Goal: Task Accomplishment & Management: Complete application form

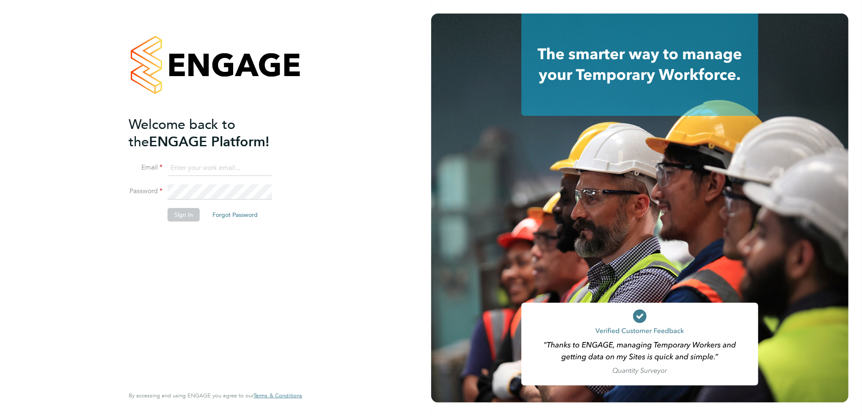
type input "[EMAIL_ADDRESS][DOMAIN_NAME]"
click at [188, 217] on button "Sign In" at bounding box center [184, 215] width 32 height 14
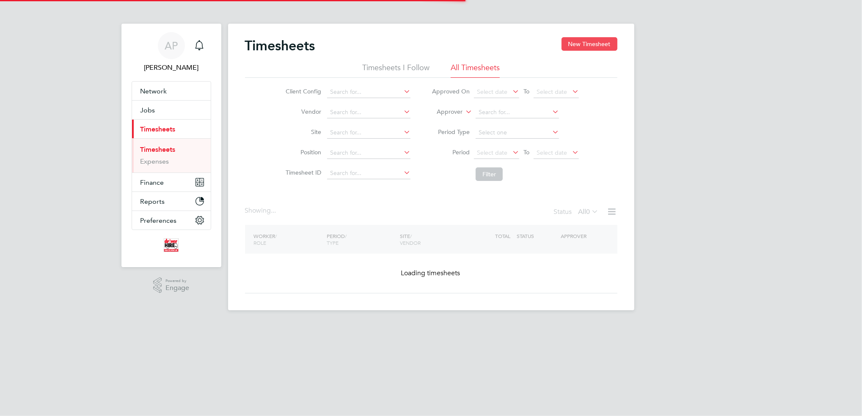
click at [594, 43] on button "New Timesheet" at bounding box center [589, 44] width 56 height 14
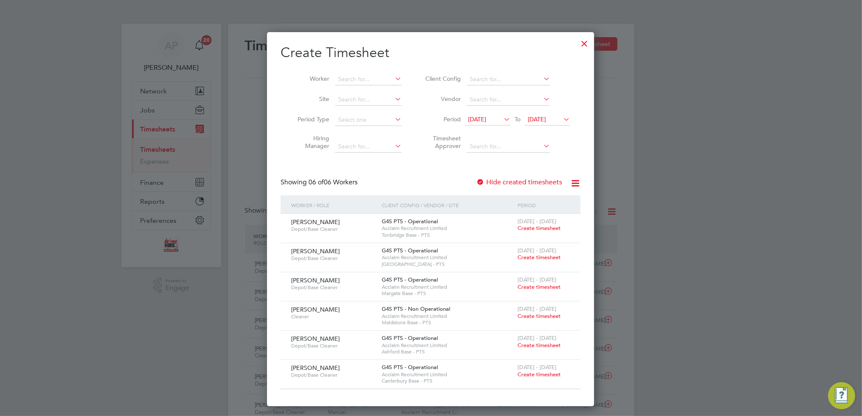
click at [543, 227] on span "Create timesheet" at bounding box center [538, 228] width 43 height 7
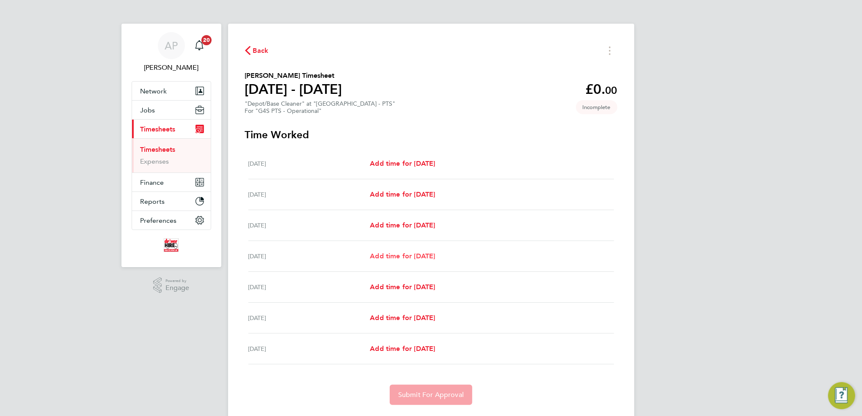
click at [399, 258] on span "Add time for [DATE]" at bounding box center [402, 256] width 65 height 8
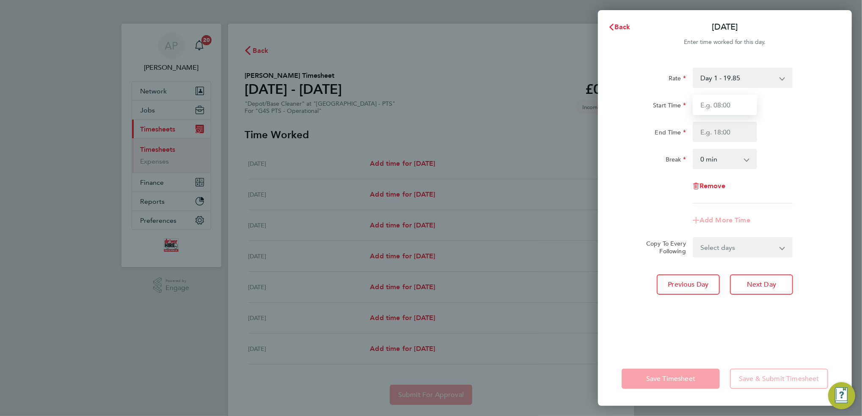
click at [712, 103] on input "Start Time" at bounding box center [725, 105] width 64 height 20
type input "08:00"
type input "11:00"
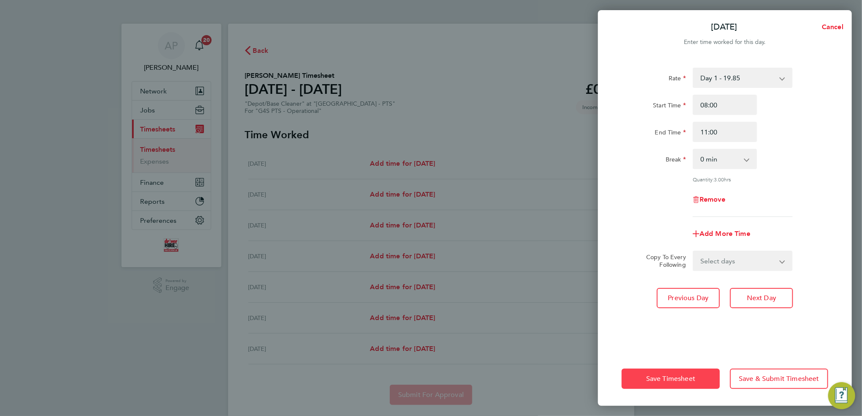
click at [674, 383] on span "Save Timesheet" at bounding box center [670, 379] width 49 height 8
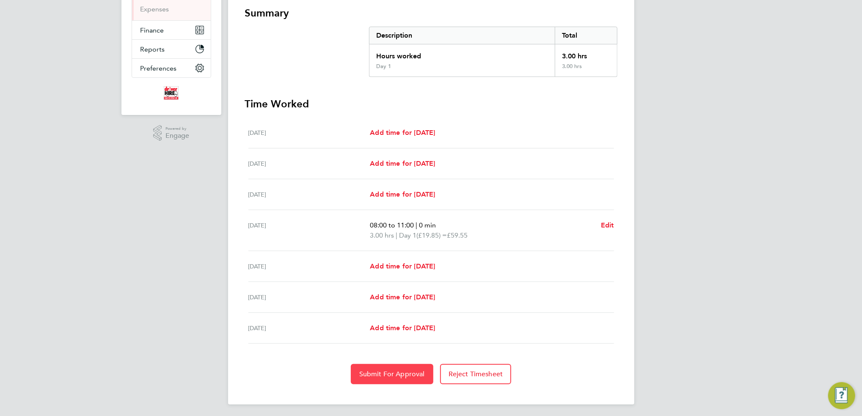
click at [413, 374] on span "Submit For Approval" at bounding box center [392, 374] width 66 height 8
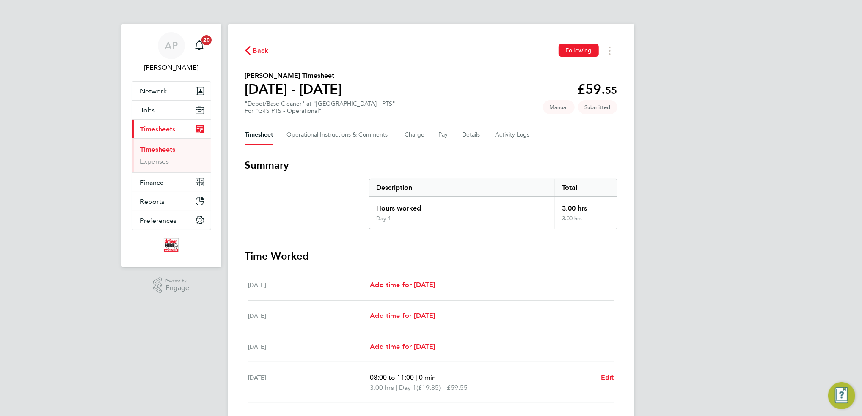
click at [258, 51] on span "Back" at bounding box center [261, 51] width 16 height 10
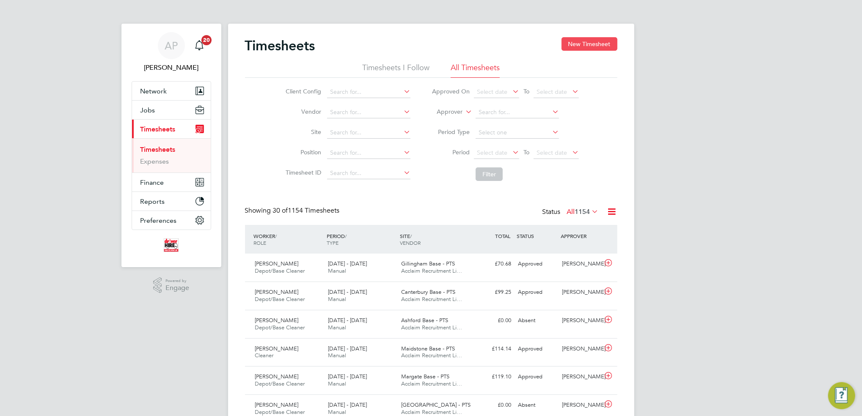
click at [596, 41] on button "New Timesheet" at bounding box center [589, 44] width 56 height 14
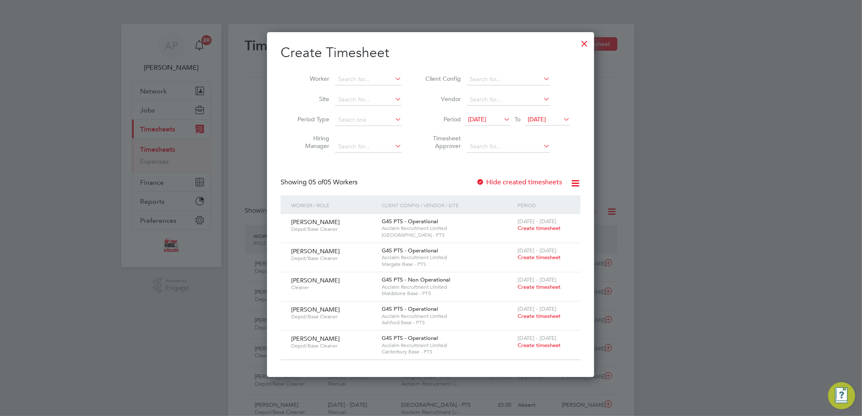
click at [540, 229] on span "Create timesheet" at bounding box center [538, 228] width 43 height 7
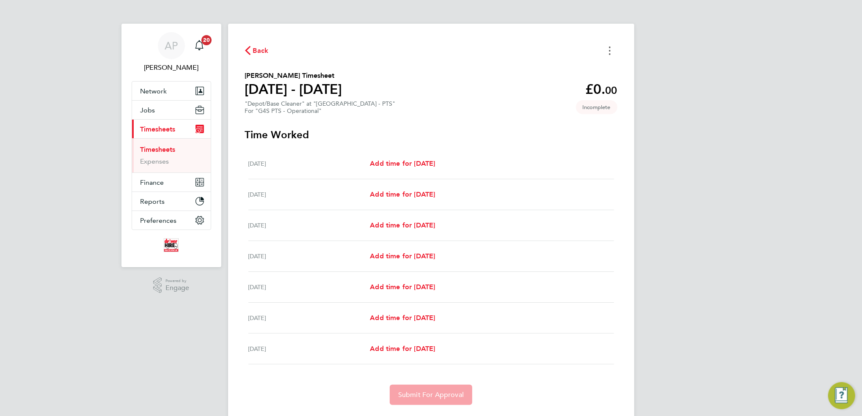
click at [606, 51] on button "Timesheets Menu" at bounding box center [609, 50] width 15 height 13
click at [566, 69] on button "Mark as absent" at bounding box center [567, 69] width 102 height 17
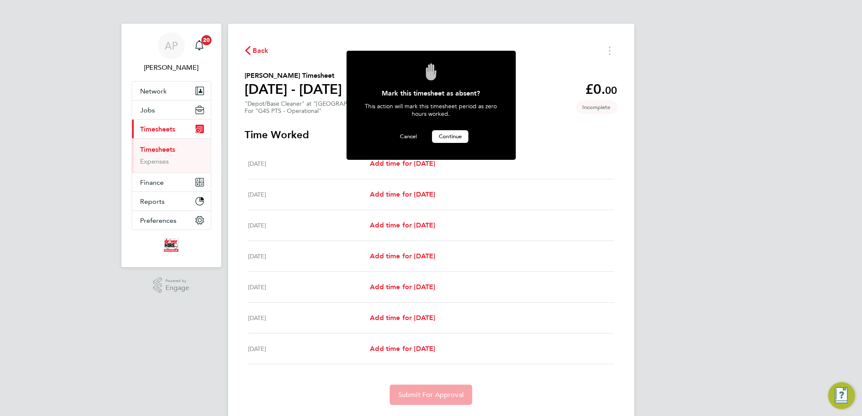
click at [449, 138] on span "Continue" at bounding box center [450, 136] width 23 height 7
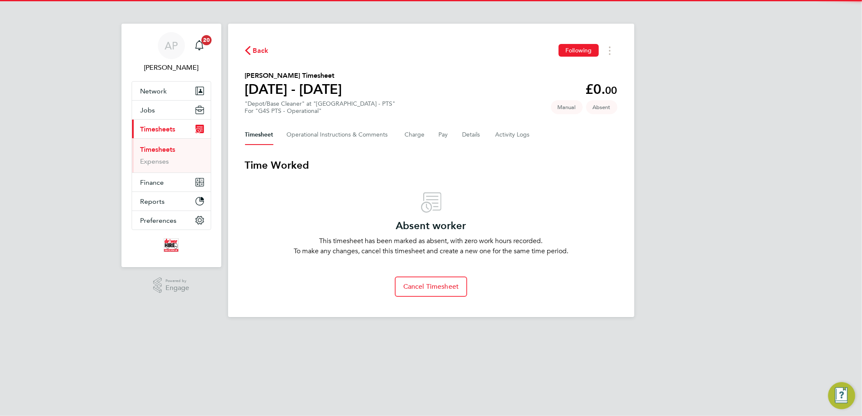
click at [262, 52] on span "Back" at bounding box center [261, 51] width 16 height 10
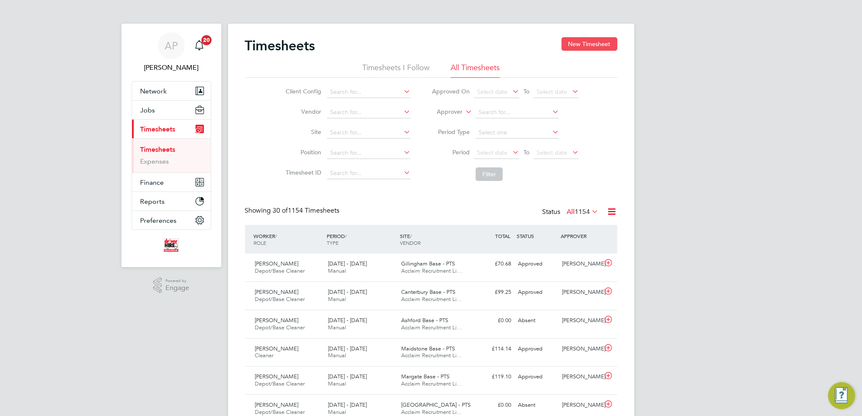
click at [604, 42] on button "New Timesheet" at bounding box center [589, 44] width 56 height 14
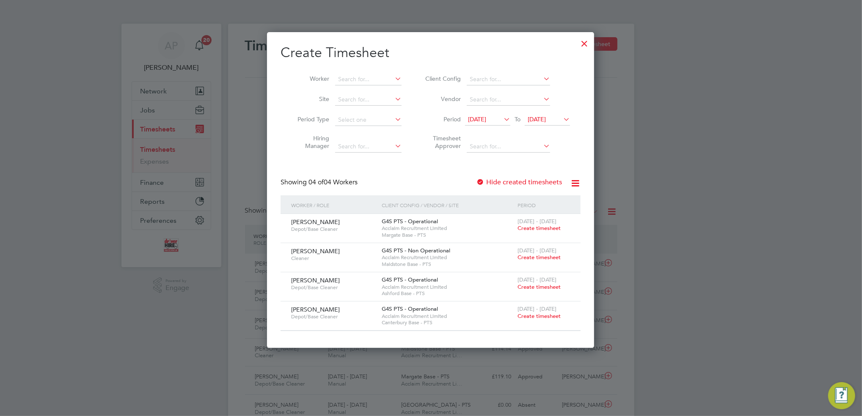
click at [543, 228] on span "Create timesheet" at bounding box center [538, 228] width 43 height 7
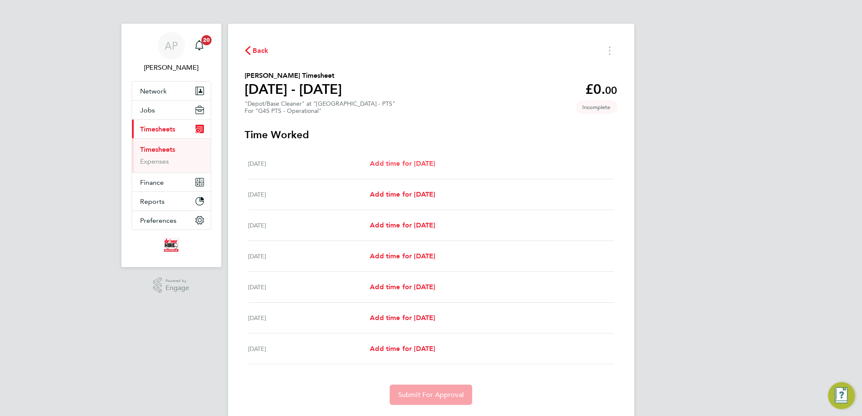
click at [398, 161] on span "Add time for [DATE]" at bounding box center [402, 163] width 65 height 8
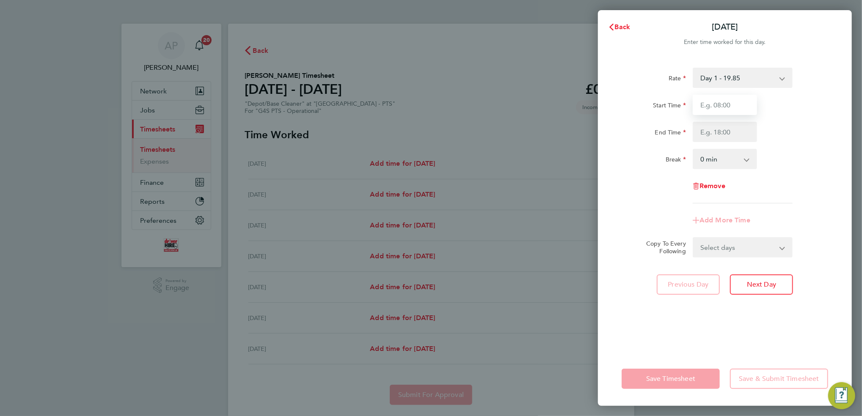
click at [720, 105] on input "Start Time" at bounding box center [725, 105] width 64 height 20
type input "08:40"
type input "10:40"
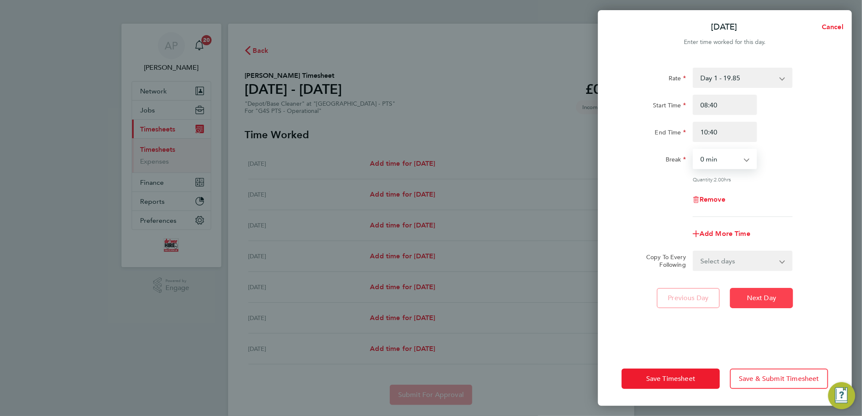
click at [759, 303] on button "Next Day" at bounding box center [761, 298] width 63 height 20
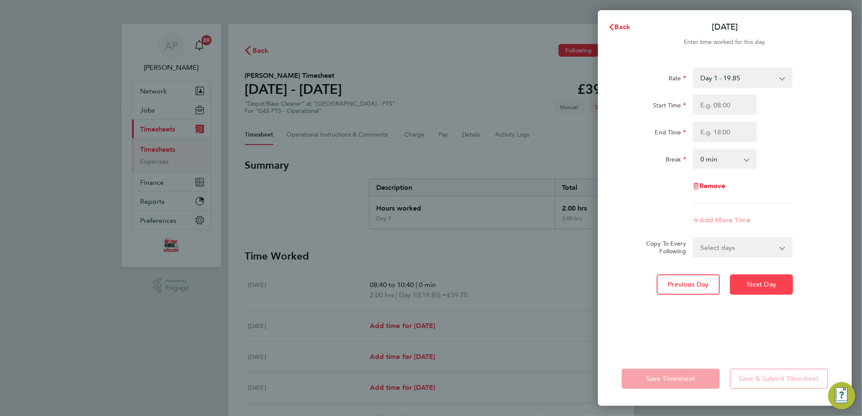
click at [766, 284] on span "Next Day" at bounding box center [761, 284] width 29 height 8
click at [723, 107] on input "Start Time" at bounding box center [725, 105] width 64 height 20
type input "08:00"
type input "10:00"
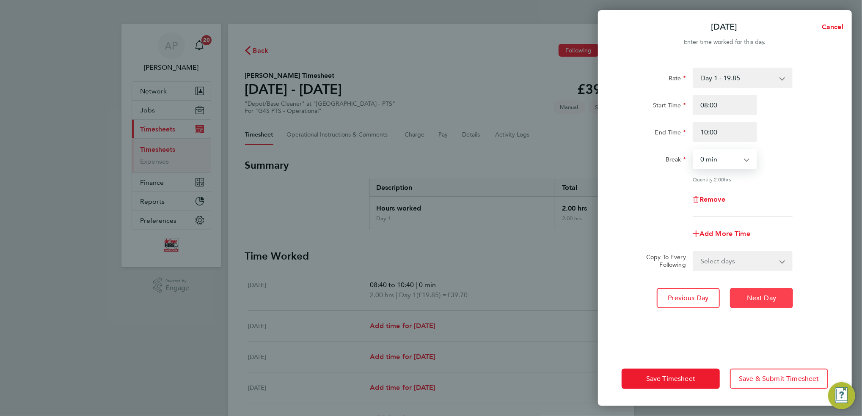
click at [769, 296] on span "Next Day" at bounding box center [761, 298] width 29 height 8
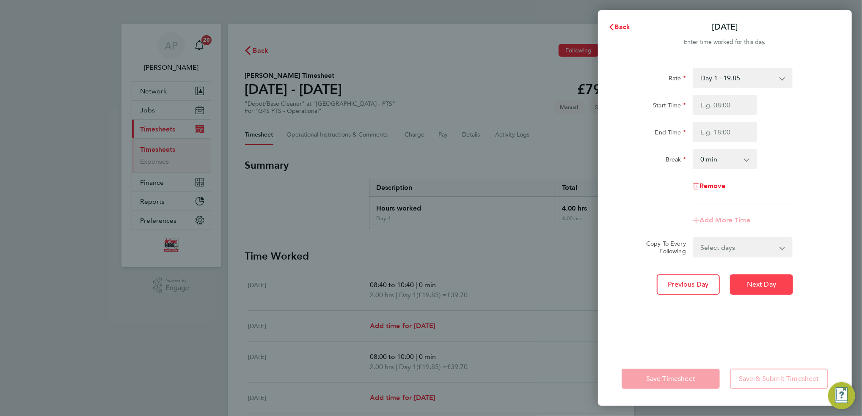
click at [769, 289] on button "Next Day" at bounding box center [761, 285] width 63 height 20
click at [721, 102] on input "Start Time" at bounding box center [725, 105] width 64 height 20
type input "08:00"
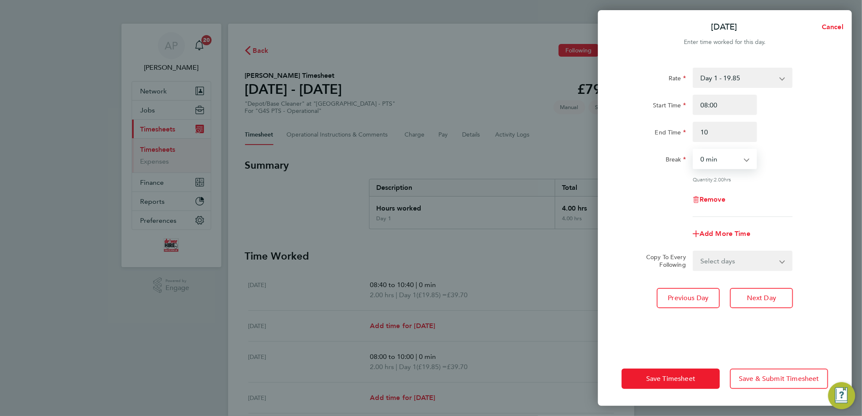
type input "10:00"
click at [674, 377] on span "Save Timesheet" at bounding box center [670, 379] width 49 height 8
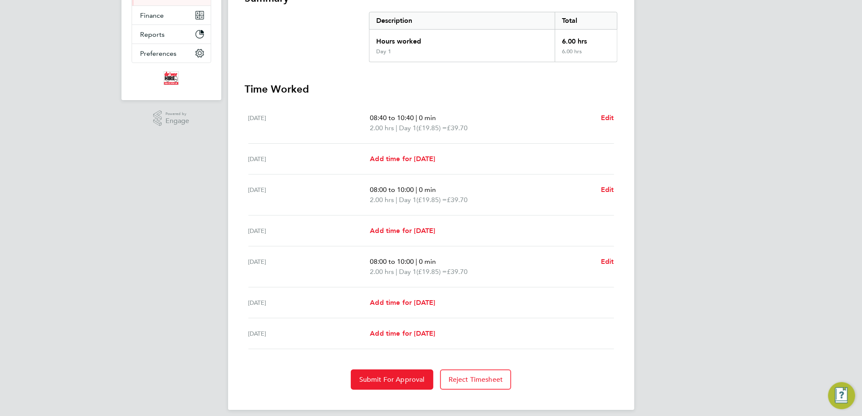
scroll to position [173, 0]
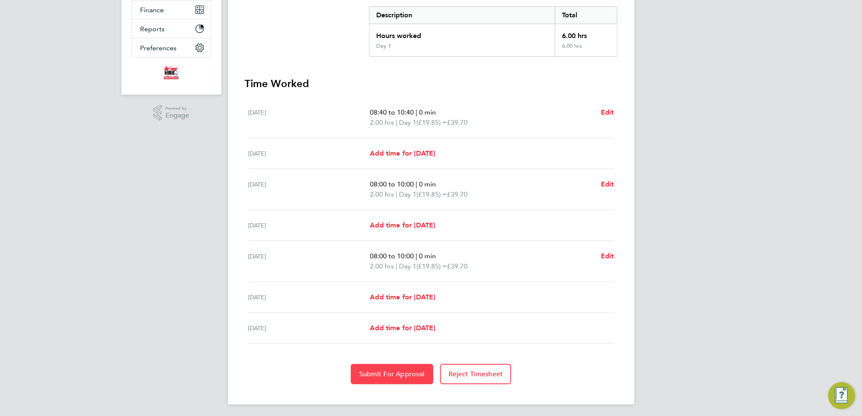
click at [382, 365] on button "Submit For Approval" at bounding box center [392, 374] width 82 height 20
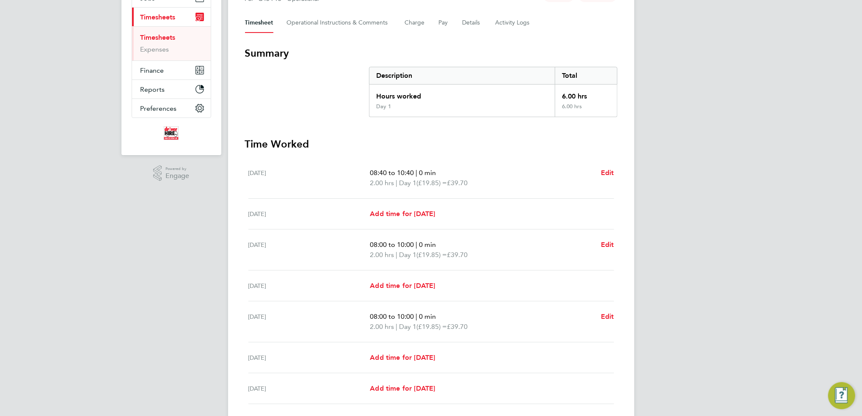
scroll to position [0, 0]
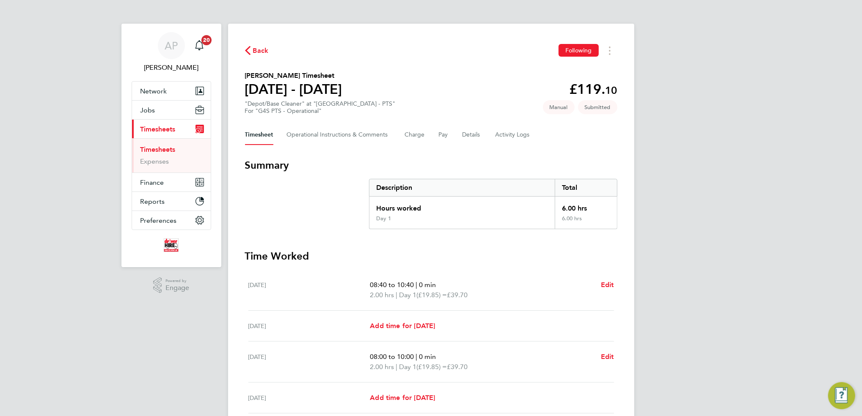
drag, startPoint x: 255, startPoint y: 49, endPoint x: 857, endPoint y: 94, distance: 603.3
click at [256, 49] on span "Back" at bounding box center [261, 51] width 16 height 10
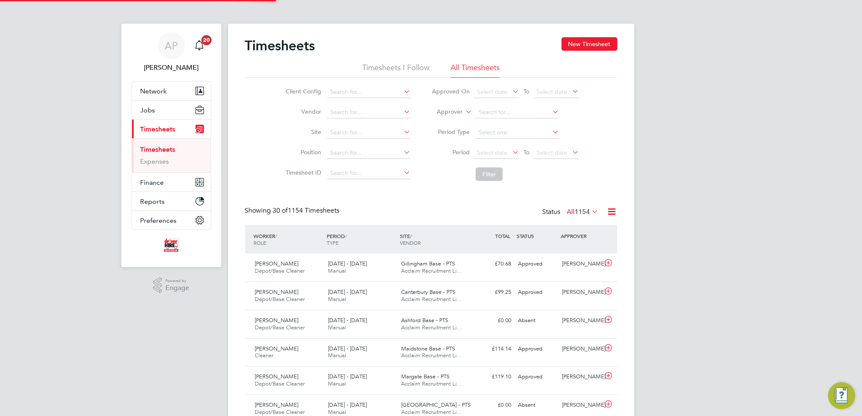
scroll to position [21, 73]
click at [597, 49] on button "New Timesheet" at bounding box center [589, 44] width 56 height 14
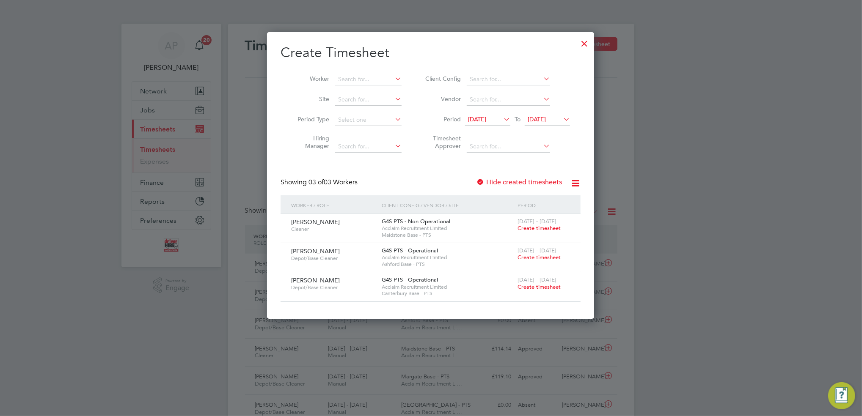
click at [544, 256] on span "Create timesheet" at bounding box center [538, 257] width 43 height 7
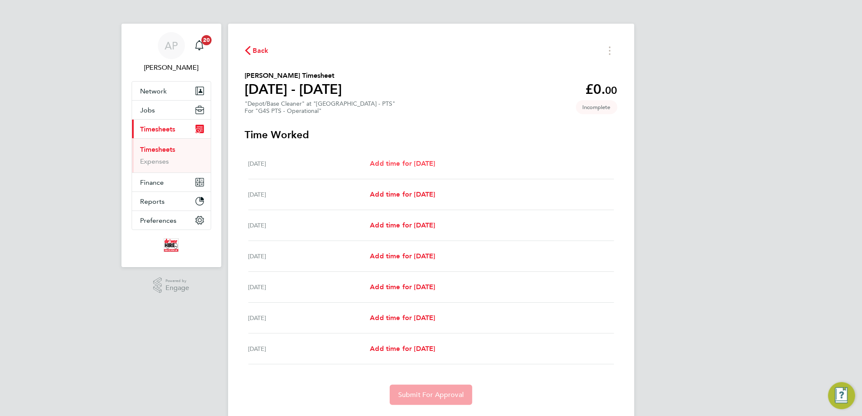
click at [432, 159] on span "Add time for [DATE]" at bounding box center [402, 163] width 65 height 8
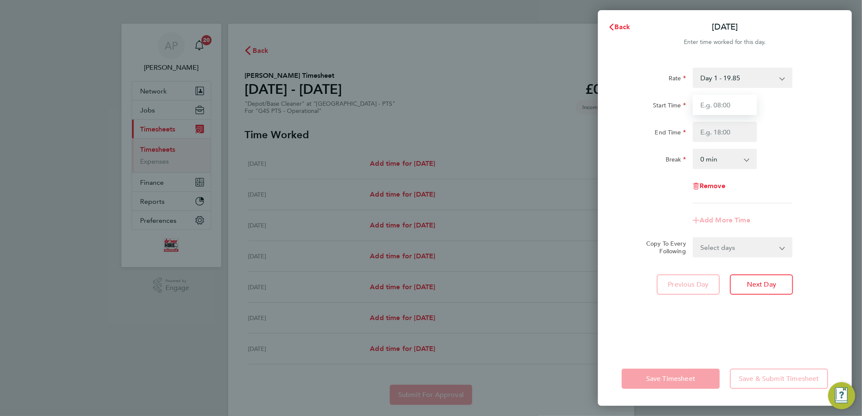
click at [715, 105] on input "Start Time" at bounding box center [725, 105] width 64 height 20
type input "09:00"
type input "11:00"
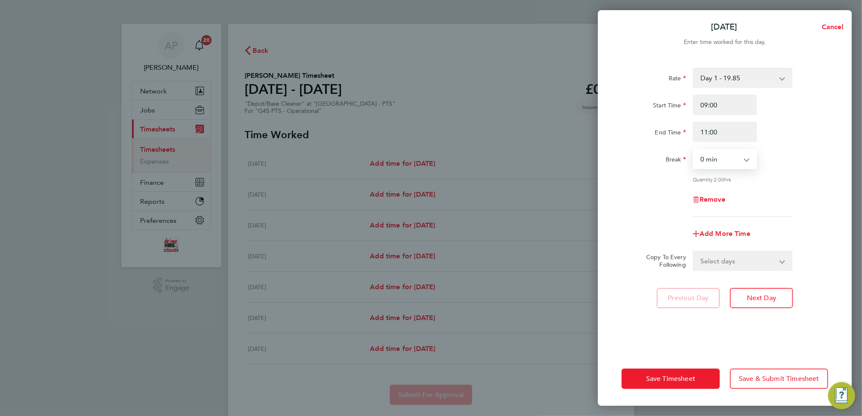
click at [779, 264] on select "Select days Day Weekday (Mon-Fri) Weekend (Sat-Sun) [DATE] [DATE] [DATE] [DATE]…" at bounding box center [737, 261] width 89 height 19
select select "WED"
click at [693, 252] on select "Select days Day Weekday (Mon-Fri) Weekend (Sat-Sun) [DATE] [DATE] [DATE] [DATE]…" at bounding box center [737, 261] width 89 height 19
select select "[DATE]"
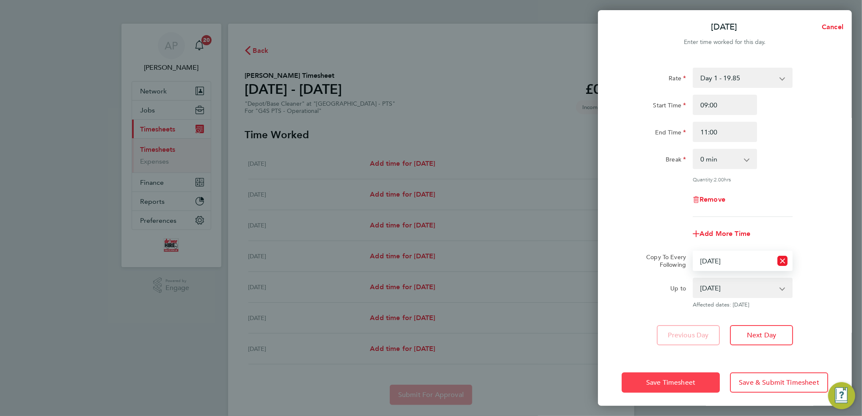
click at [680, 382] on span "Save Timesheet" at bounding box center [670, 383] width 49 height 8
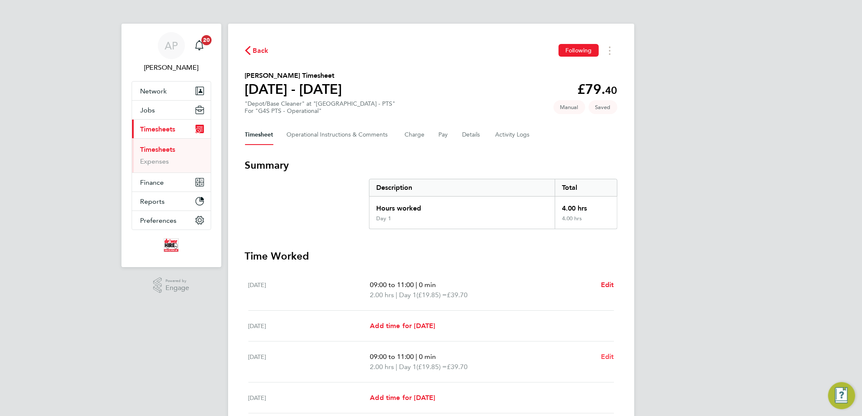
click at [608, 359] on span "Edit" at bounding box center [607, 357] width 13 height 8
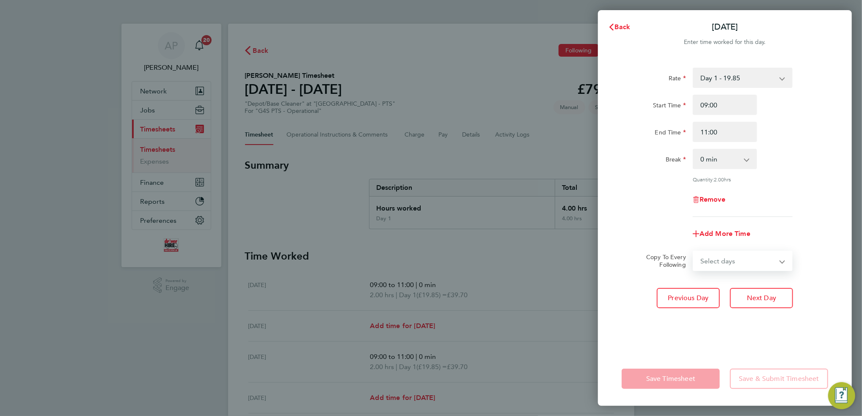
click at [748, 264] on select "Select days Day Weekday (Mon-Fri) Weekend (Sat-Sun) [DATE] [DATE] [DATE] [DATE]" at bounding box center [737, 261] width 89 height 19
select select "FRI"
click at [693, 252] on select "Select days Day Weekday (Mon-Fri) Weekend (Sat-Sun) [DATE] [DATE] [DATE] [DATE]" at bounding box center [737, 261] width 89 height 19
select select "[DATE]"
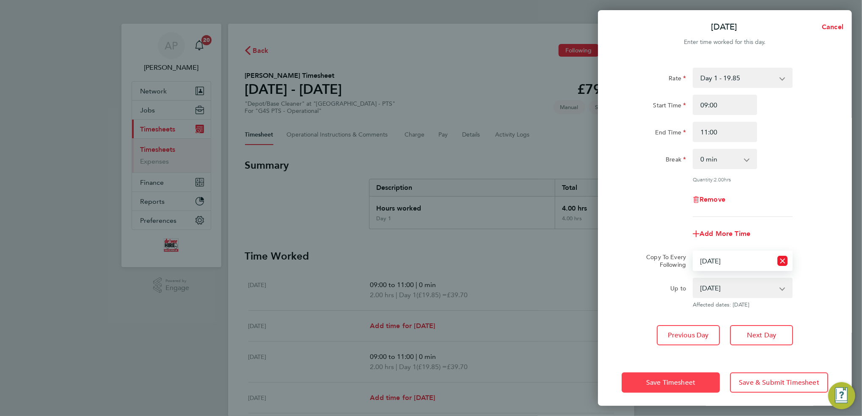
click at [685, 384] on span "Save Timesheet" at bounding box center [670, 383] width 49 height 8
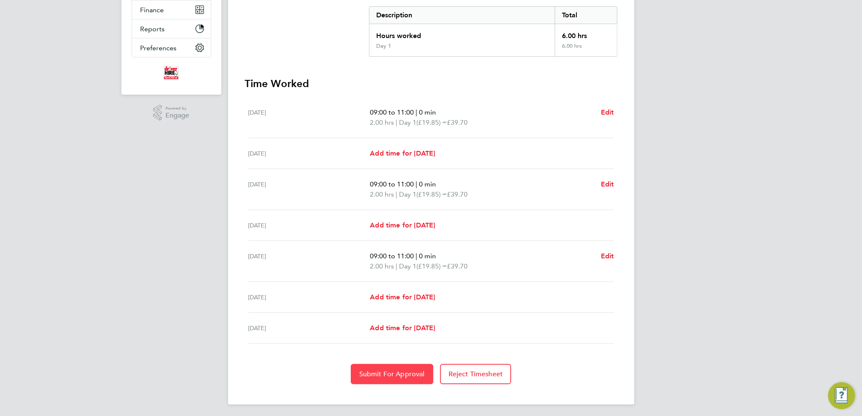
click at [396, 370] on span "Submit For Approval" at bounding box center [392, 374] width 66 height 8
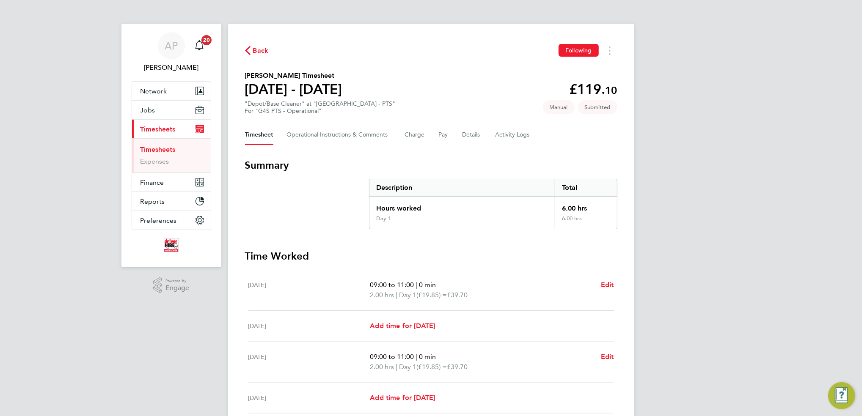
click at [254, 49] on span "Back" at bounding box center [261, 51] width 16 height 10
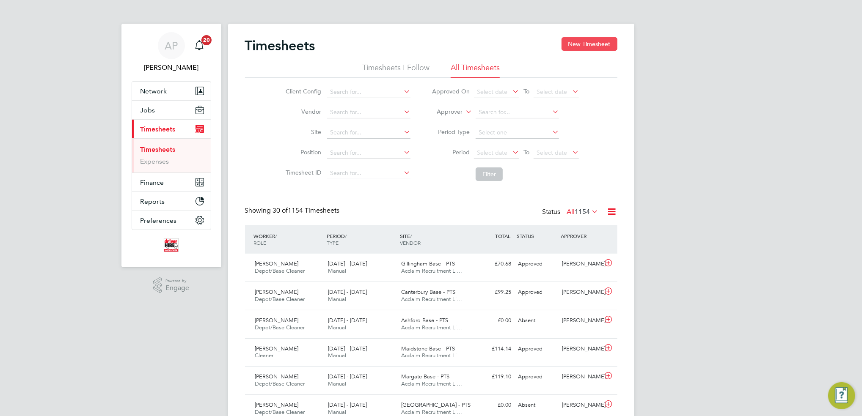
click at [613, 45] on button "New Timesheet" at bounding box center [589, 44] width 56 height 14
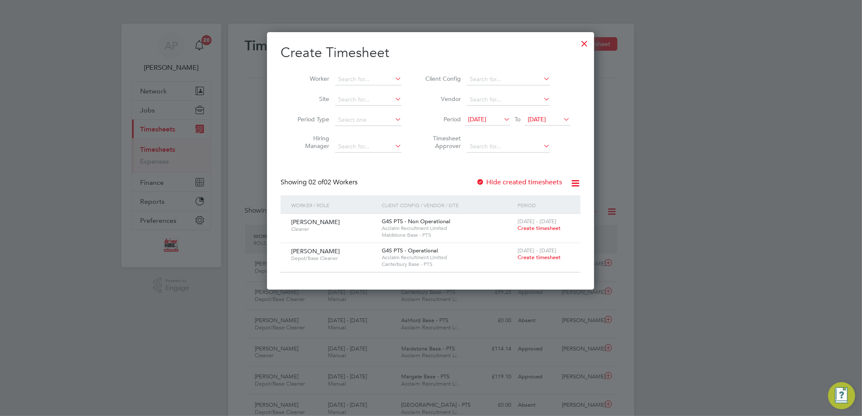
click at [543, 257] on span "Create timesheet" at bounding box center [538, 257] width 43 height 7
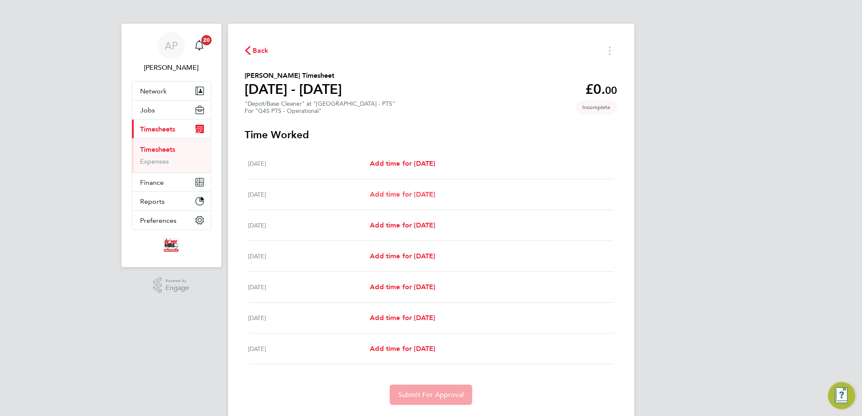
click at [415, 197] on span "Add time for [DATE]" at bounding box center [402, 194] width 65 height 8
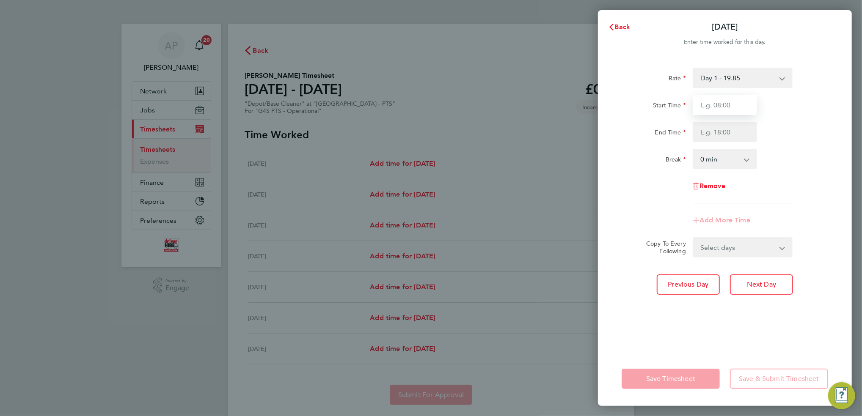
click at [719, 108] on input "Start Time" at bounding box center [725, 105] width 64 height 20
type input "10:00"
type input "11:30"
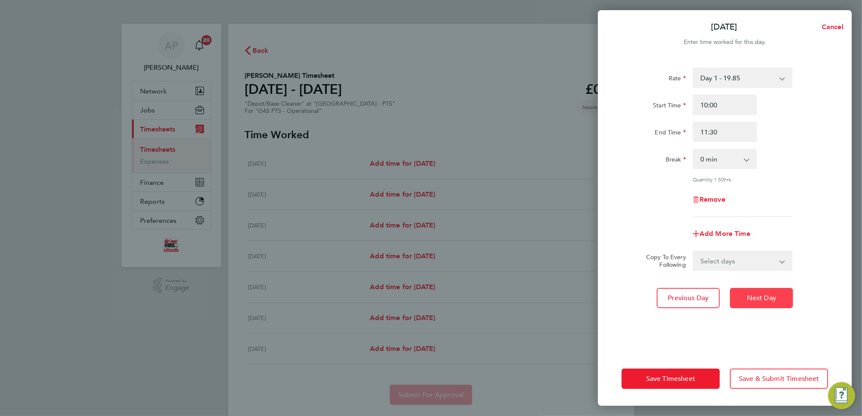
click at [771, 296] on span "Next Day" at bounding box center [761, 298] width 29 height 8
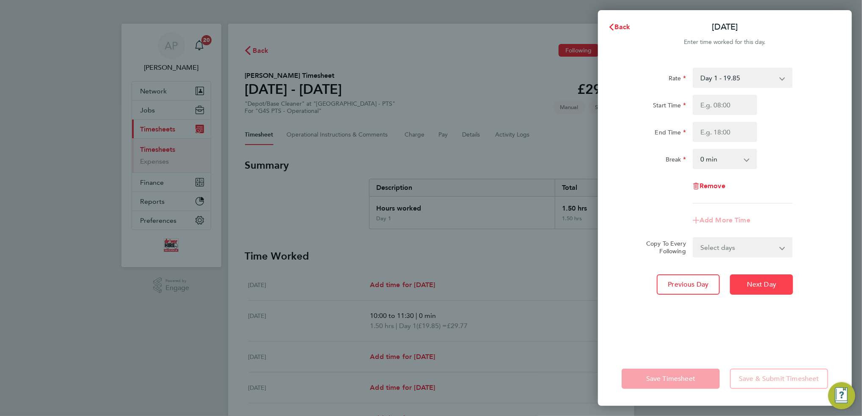
click at [774, 284] on span "Next Day" at bounding box center [761, 284] width 29 height 8
click at [735, 101] on input "Start Time" at bounding box center [725, 105] width 64 height 20
type input "11:00"
type input "12:30"
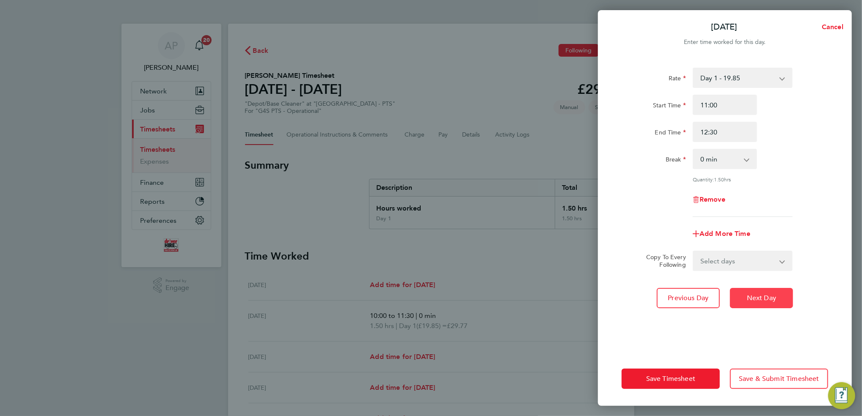
click at [764, 294] on span "Next Day" at bounding box center [761, 298] width 29 height 8
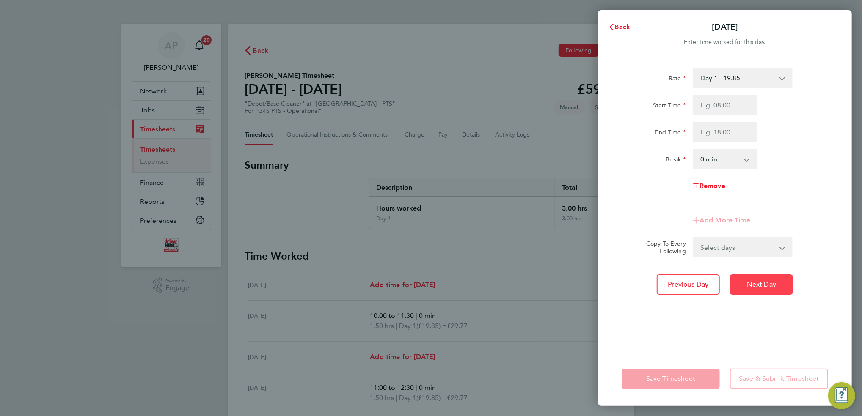
click at [761, 283] on span "Next Day" at bounding box center [761, 284] width 29 height 8
drag, startPoint x: 729, startPoint y: 106, endPoint x: 745, endPoint y: 68, distance: 41.3
click at [729, 106] on input "Start Time" at bounding box center [725, 105] width 64 height 20
type input "10:15"
type input "12:15"
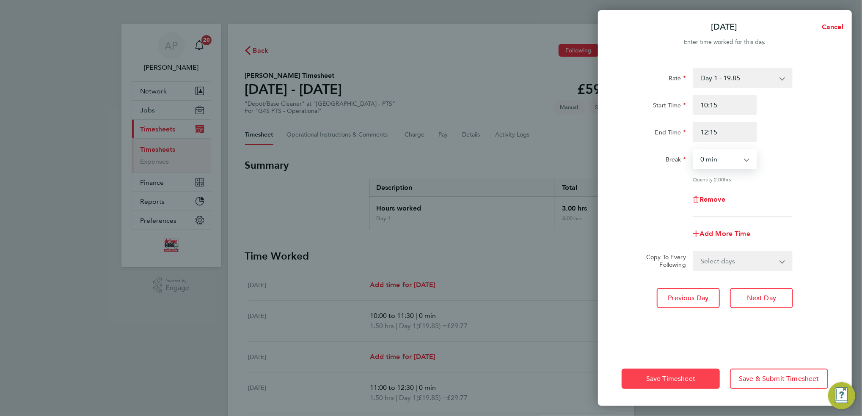
click at [656, 382] on span "Save Timesheet" at bounding box center [670, 379] width 49 height 8
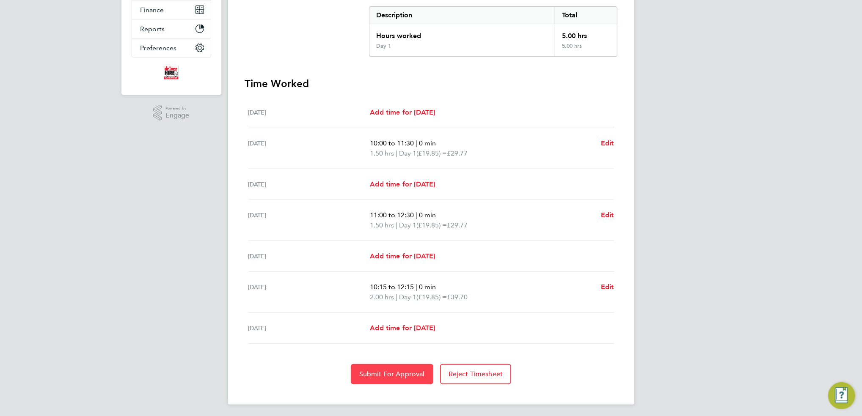
click at [407, 367] on button "Submit For Approval" at bounding box center [392, 374] width 82 height 20
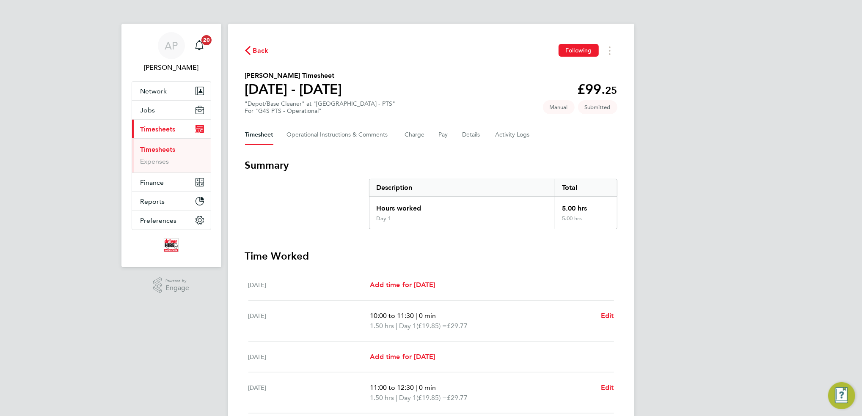
click at [260, 47] on span "Back" at bounding box center [261, 51] width 16 height 10
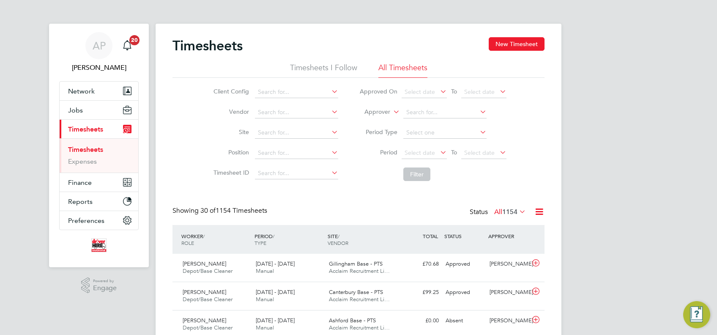
scroll to position [21, 73]
